Goal: Task Accomplishment & Management: Manage account settings

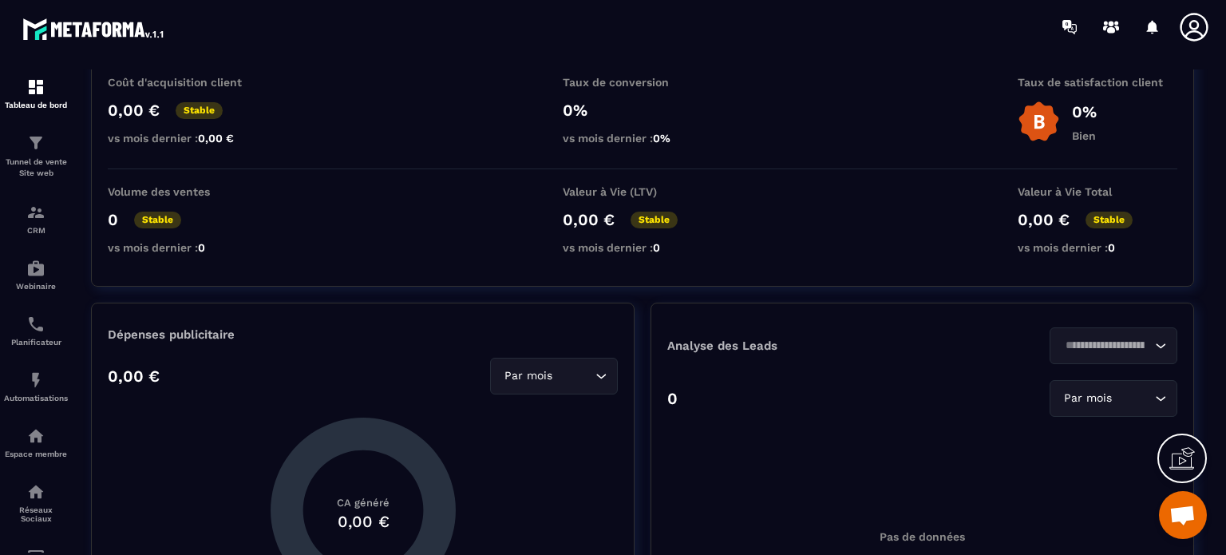
scroll to position [239, 0]
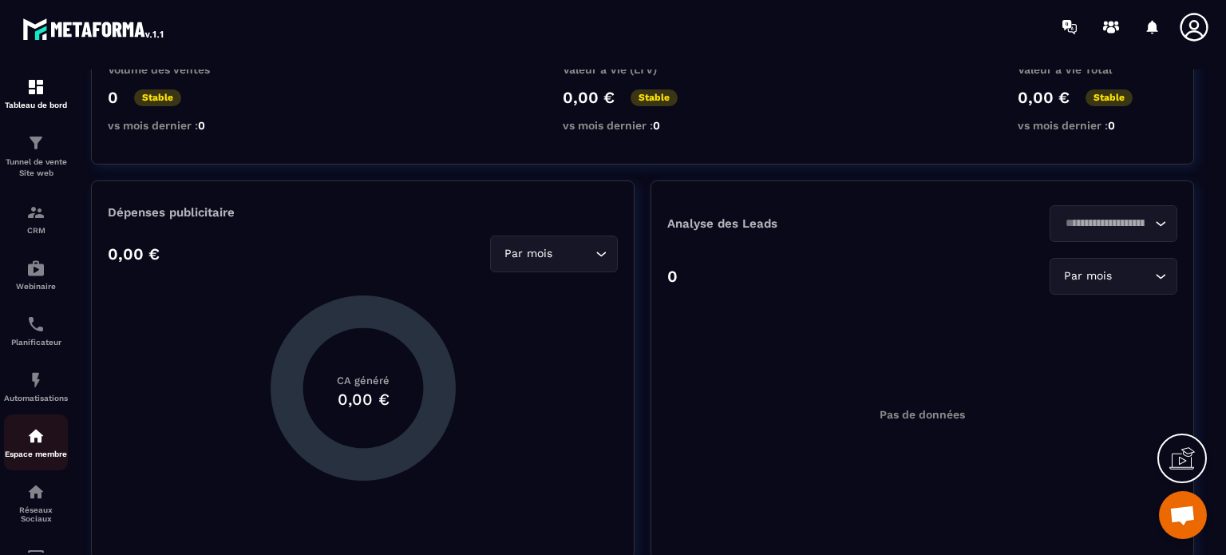
click at [35, 451] on div "Espace membre" at bounding box center [36, 442] width 64 height 32
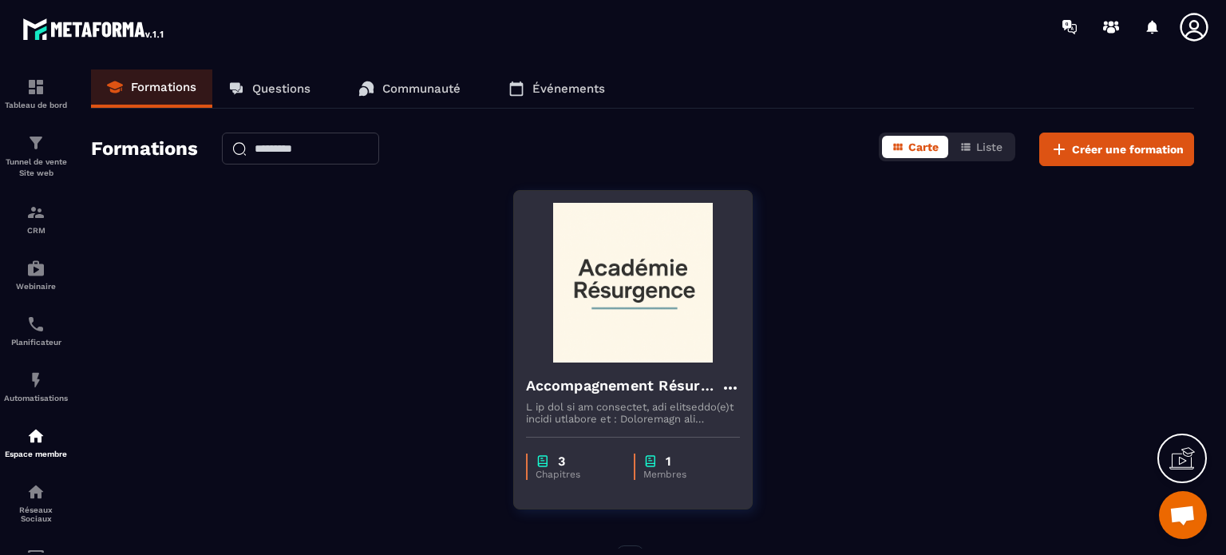
click at [663, 465] on div "1" at bounding box center [683, 460] width 81 height 15
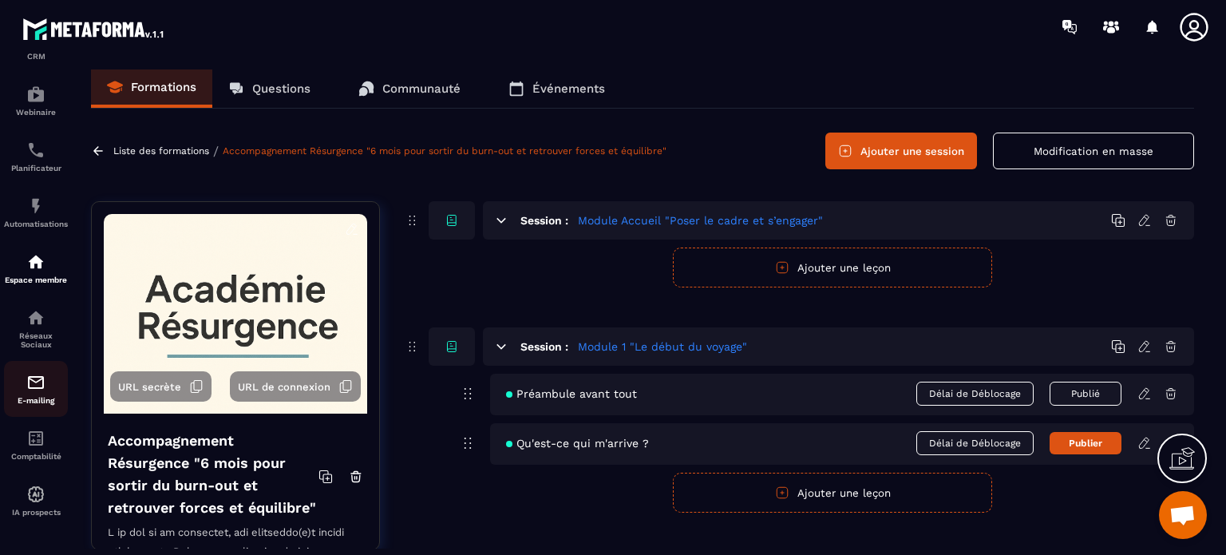
scroll to position [182, 0]
click at [30, 148] on img at bounding box center [35, 149] width 19 height 19
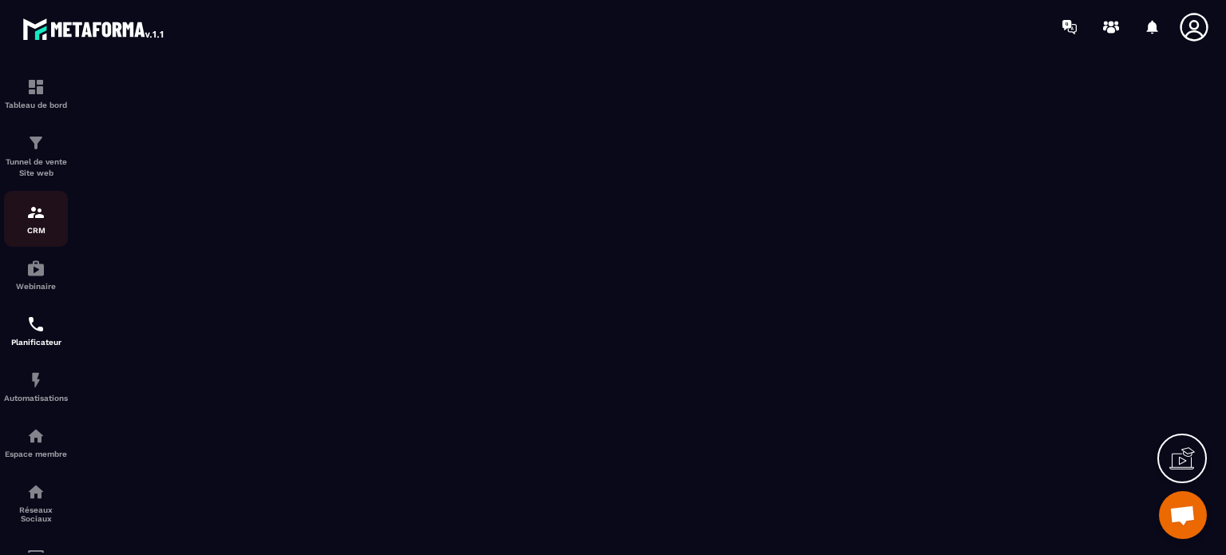
click at [32, 215] on img at bounding box center [35, 212] width 19 height 19
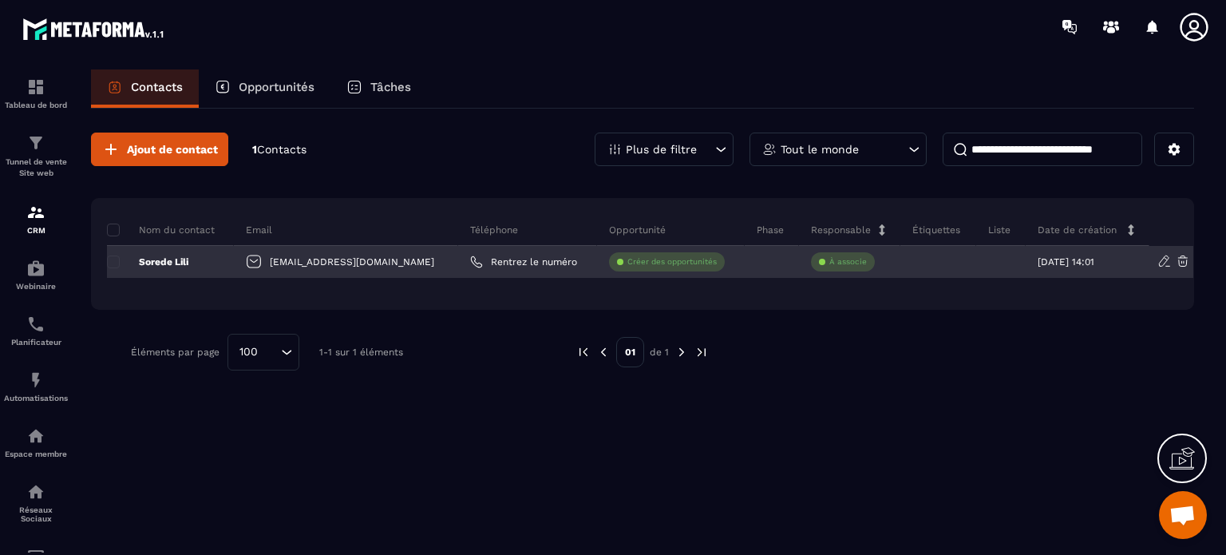
click at [1183, 261] on icon at bounding box center [1182, 261] width 10 height 10
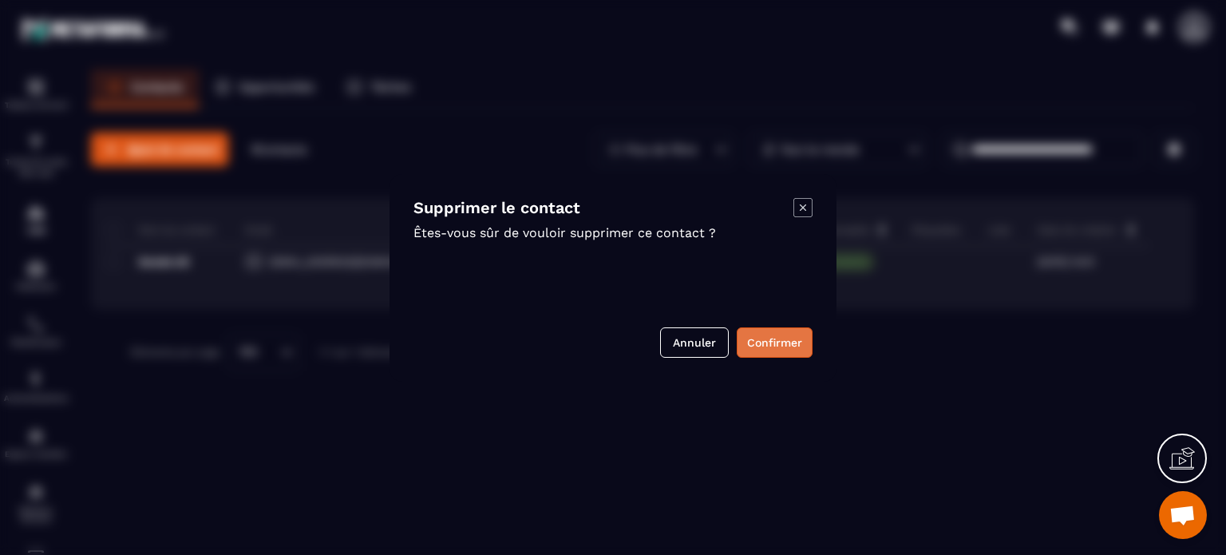
click at [772, 339] on button "Confirmer" at bounding box center [775, 342] width 76 height 30
